Goal: Information Seeking & Learning: Understand process/instructions

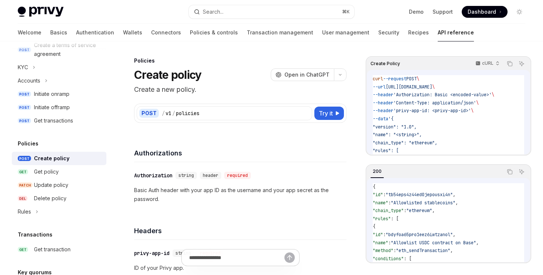
click at [484, 11] on span "Dashboard" at bounding box center [482, 11] width 28 height 7
click at [447, 16] on ul "Demo Support Dashboard Dashboard" at bounding box center [458, 12] width 99 height 12
click at [446, 14] on link "Support" at bounding box center [443, 11] width 20 height 7
click at [521, 13] on icon "Toggle dark mode" at bounding box center [520, 12] width 6 height 6
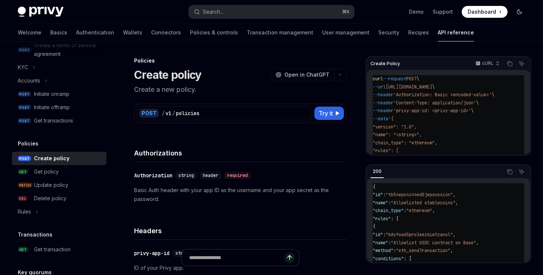
click at [521, 13] on icon "Toggle dark mode" at bounding box center [519, 12] width 4 height 4
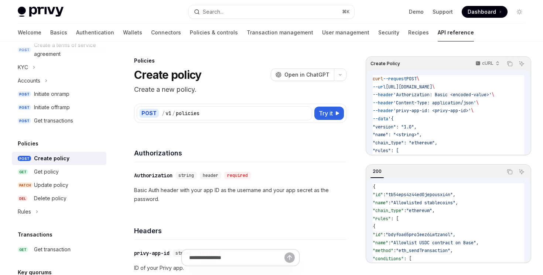
click at [491, 13] on span "Dashboard" at bounding box center [482, 11] width 28 height 7
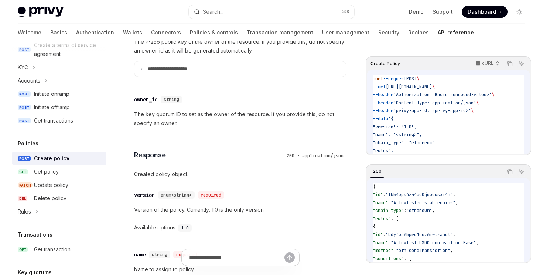
scroll to position [1004, 0]
